Goal: Task Accomplishment & Management: Manage account settings

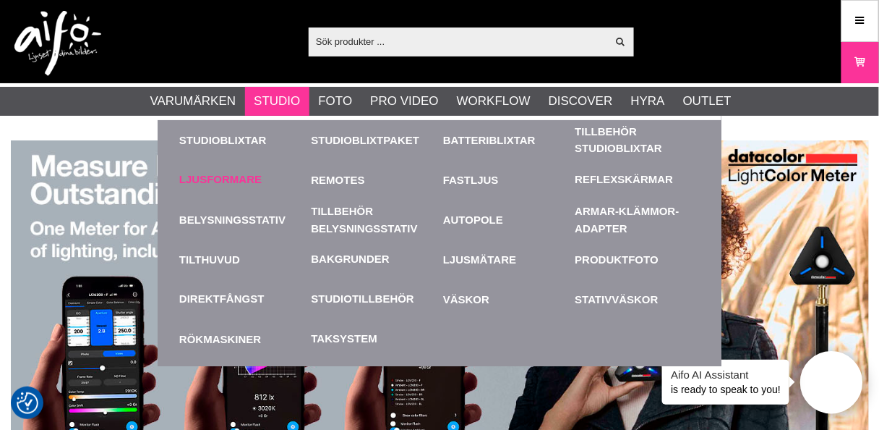
click at [232, 178] on link "Ljusformare" at bounding box center [220, 179] width 82 height 17
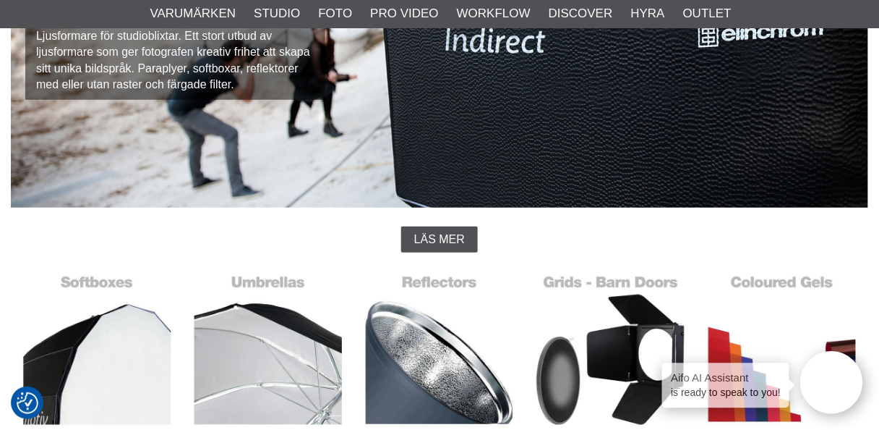
scroll to position [231, 0]
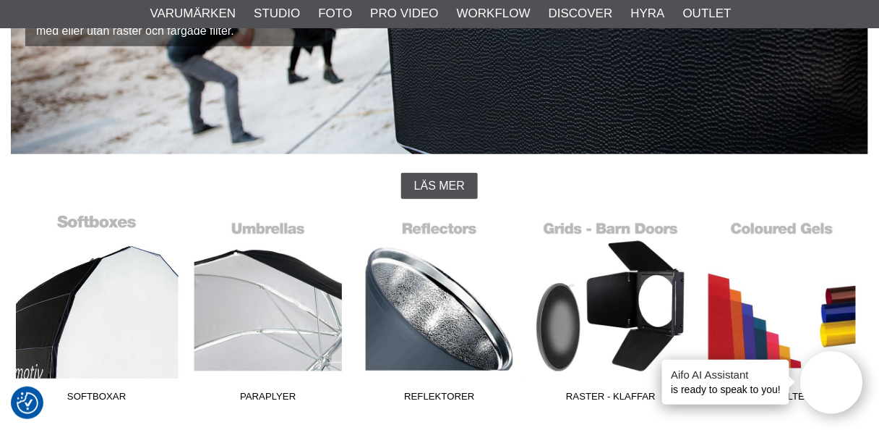
click at [101, 274] on link "Softboxar" at bounding box center [96, 310] width 171 height 195
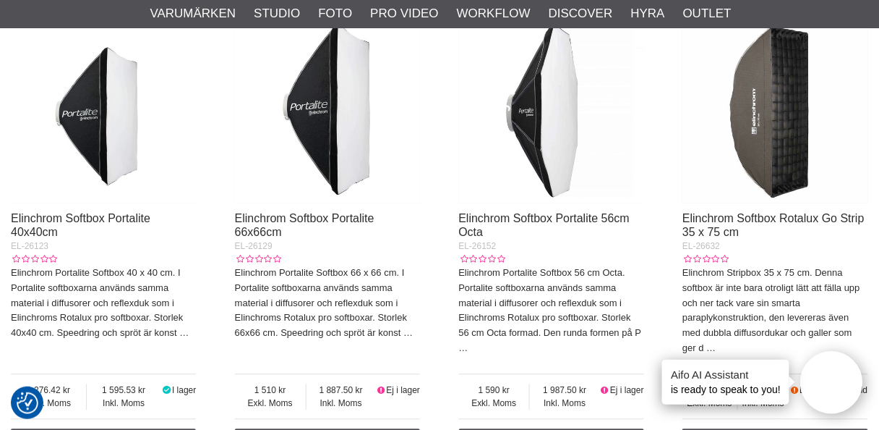
scroll to position [694, 0]
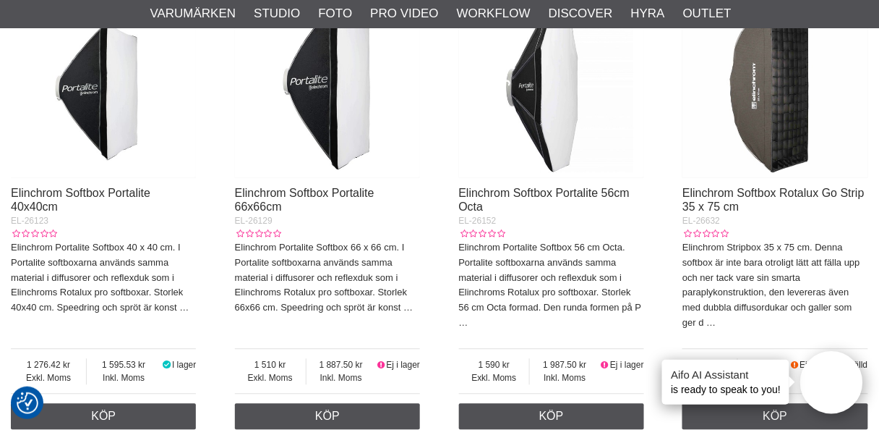
click at [782, 78] on img at bounding box center [775, 84] width 185 height 185
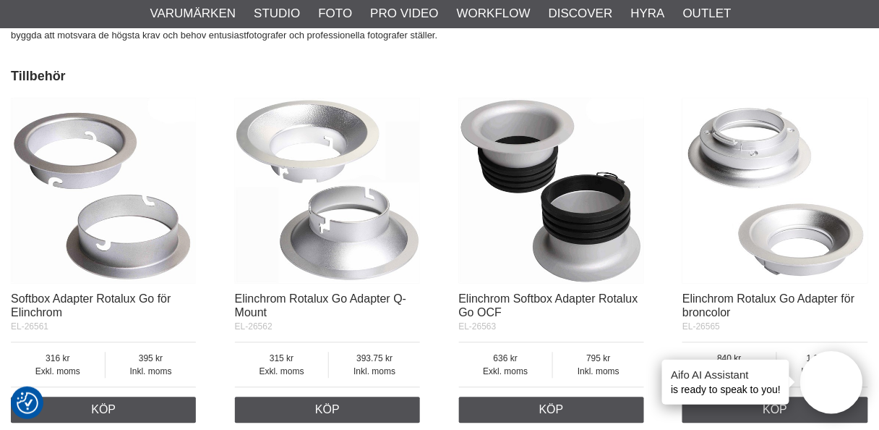
scroll to position [2141, 0]
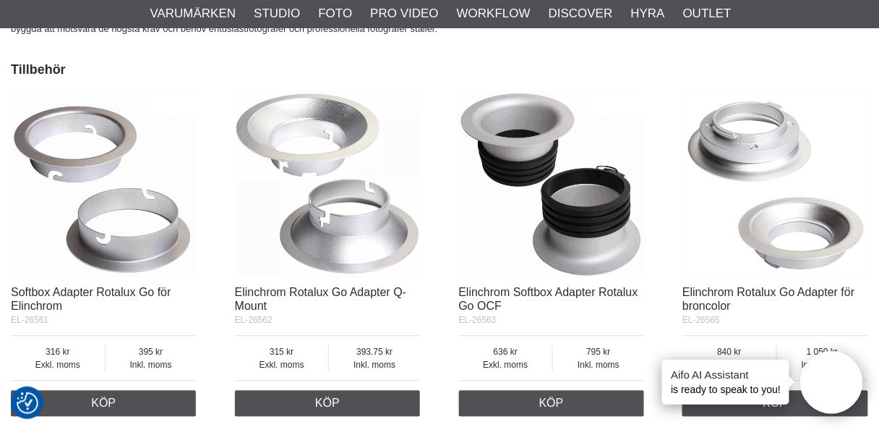
click at [340, 214] on img at bounding box center [327, 183] width 185 height 185
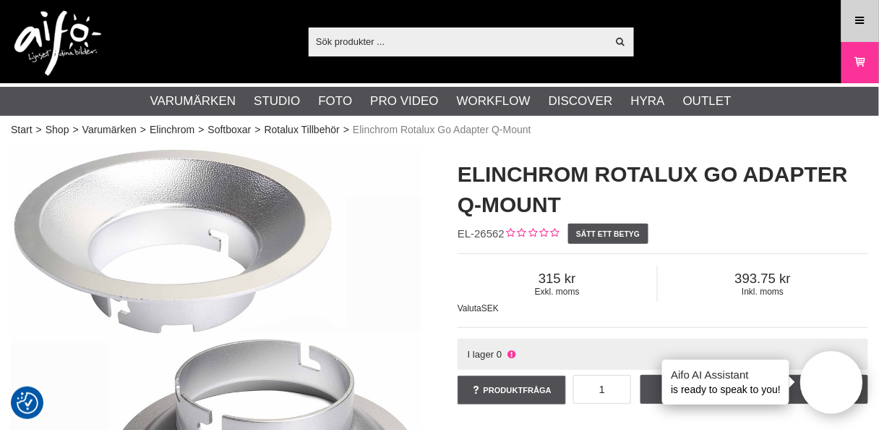
click at [858, 17] on icon at bounding box center [860, 21] width 13 height 16
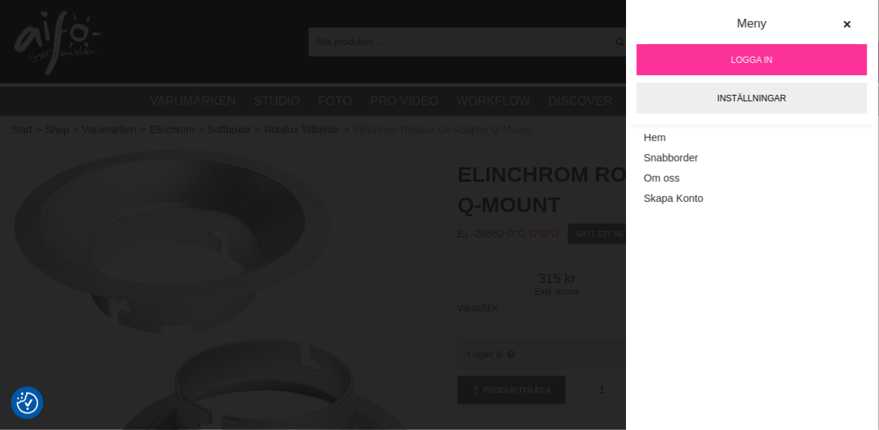
click at [746, 59] on span "Logga in" at bounding box center [752, 60] width 41 height 13
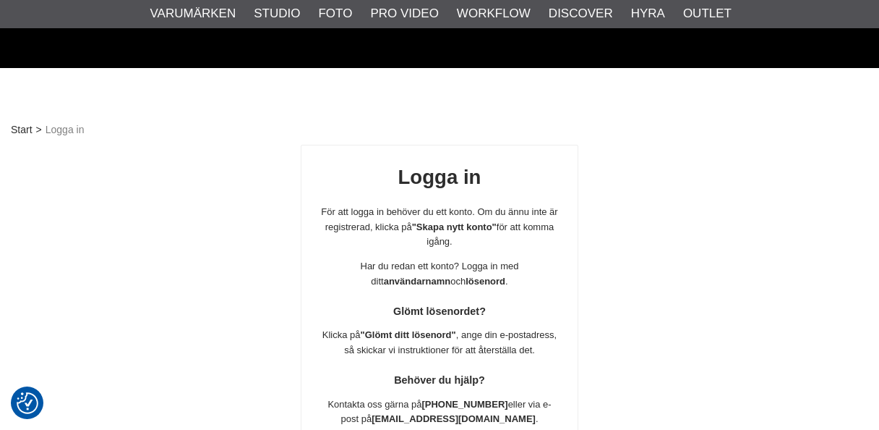
scroll to position [255, 0]
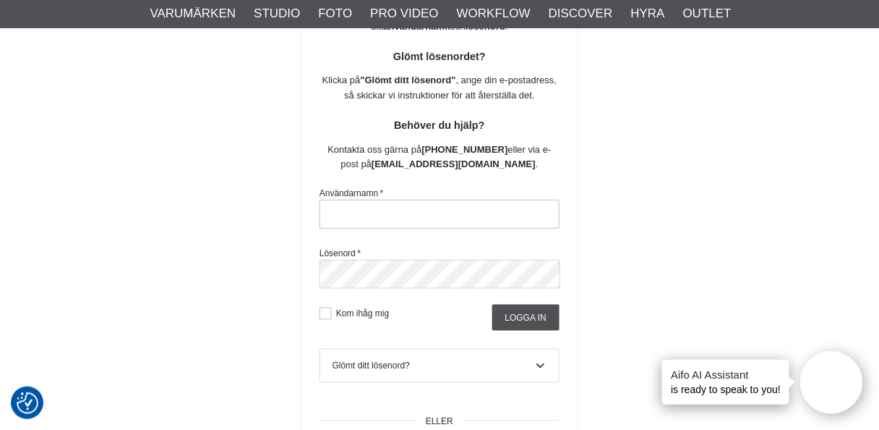
click at [398, 208] on input "text" at bounding box center [440, 214] width 240 height 29
type input "nils.olsson.uppsala@gmail.com"
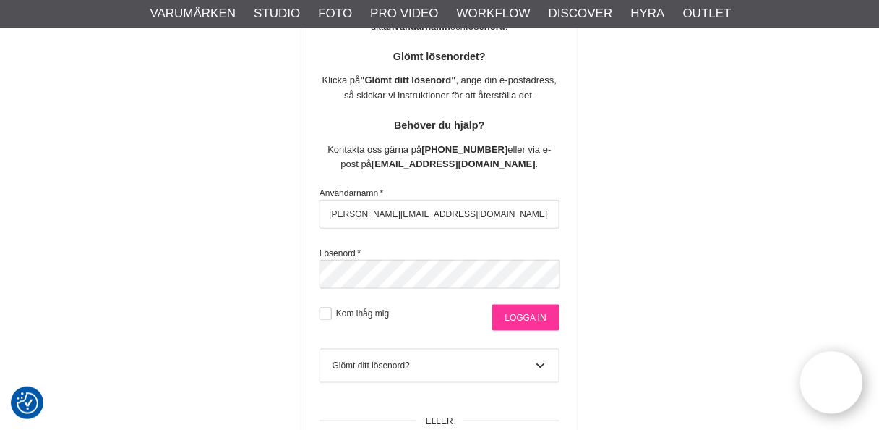
click at [526, 315] on input "Logga in" at bounding box center [525, 317] width 67 height 26
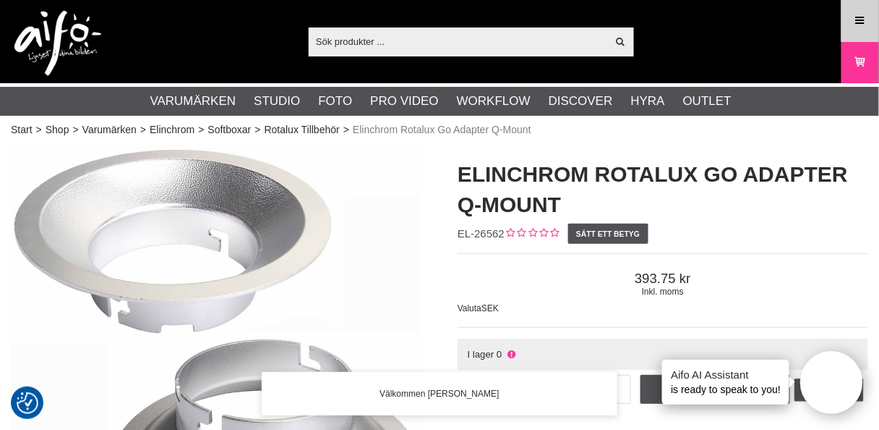
click at [858, 20] on icon at bounding box center [860, 21] width 13 height 16
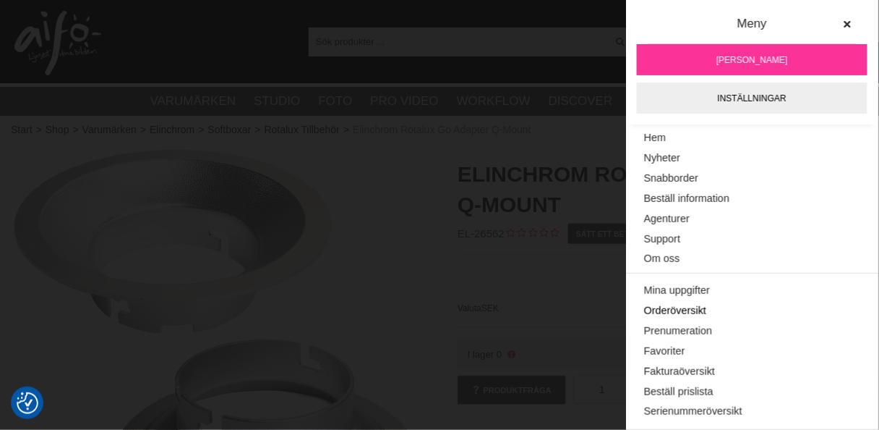
click at [673, 307] on link "Orderöversikt" at bounding box center [752, 311] width 216 height 20
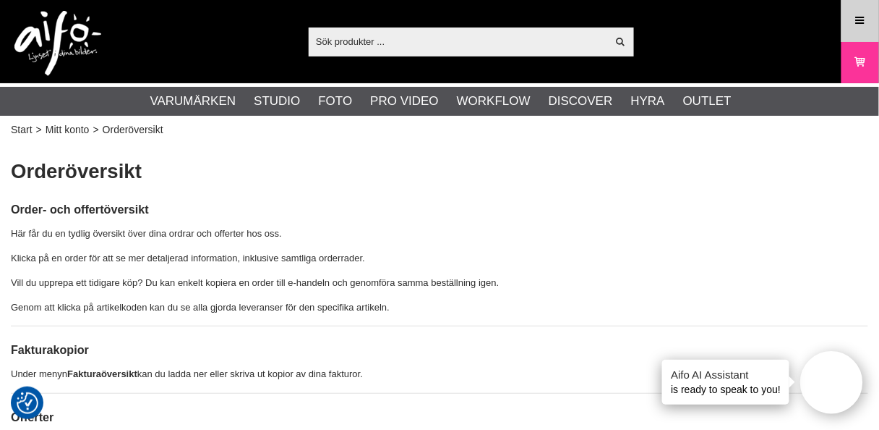
click at [864, 14] on icon at bounding box center [860, 21] width 13 height 16
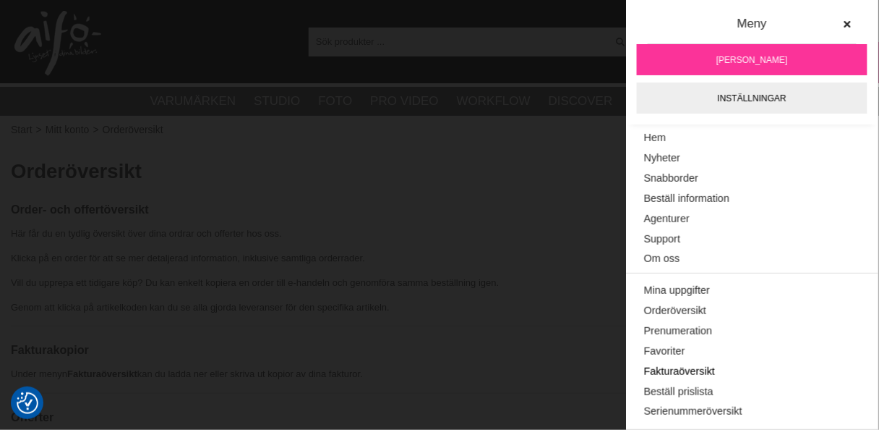
scroll to position [47, 0]
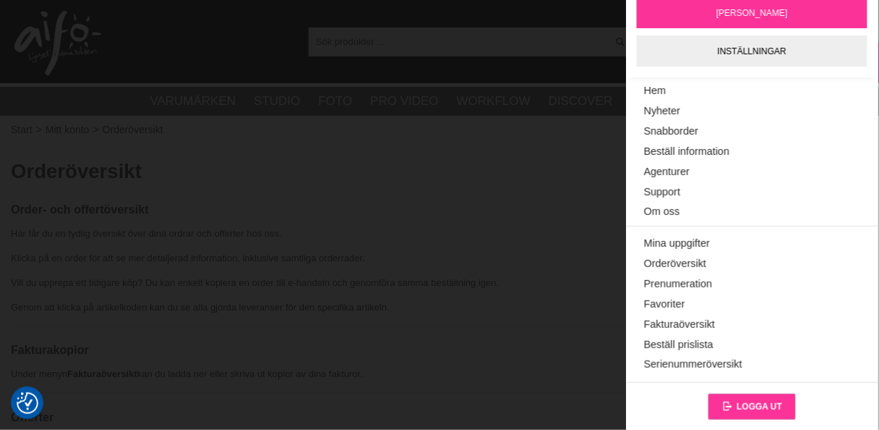
click at [754, 405] on span "Logga ut" at bounding box center [760, 406] width 46 height 10
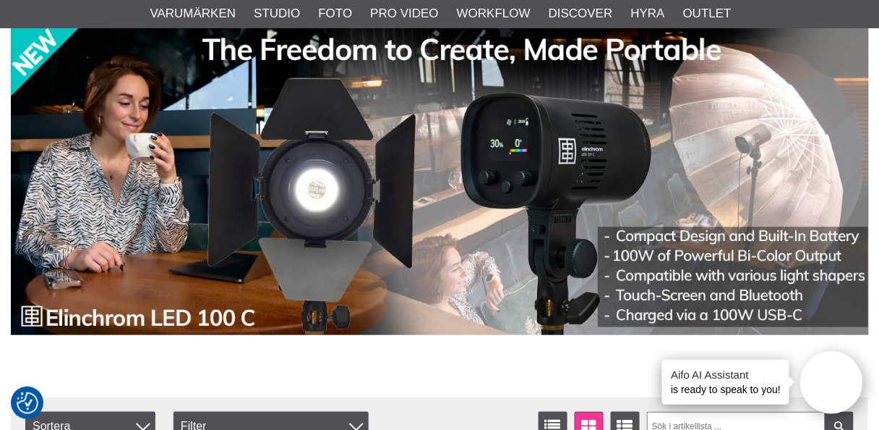
scroll to position [116, 0]
